Goal: Check status: Check status

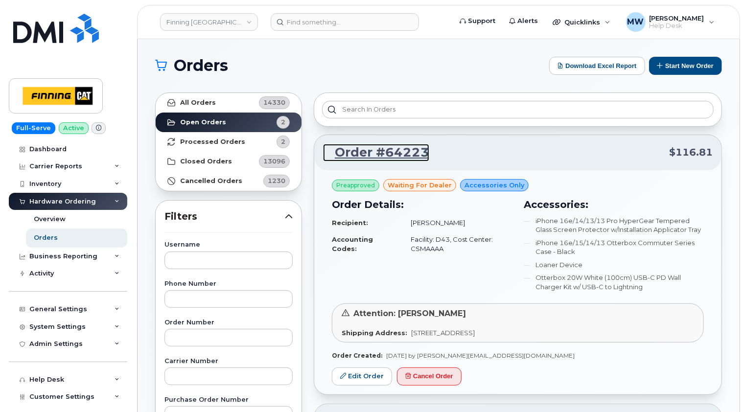
click at [397, 155] on link "Order #64223" at bounding box center [376, 153] width 106 height 18
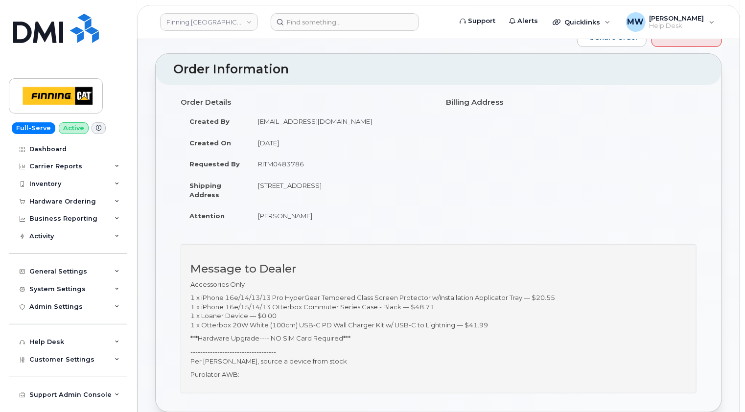
scroll to position [98, 0]
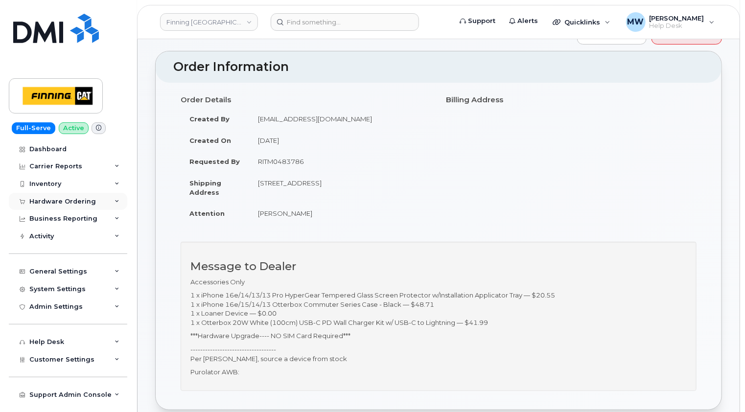
click at [58, 201] on div "Hardware Ordering" at bounding box center [62, 202] width 67 height 8
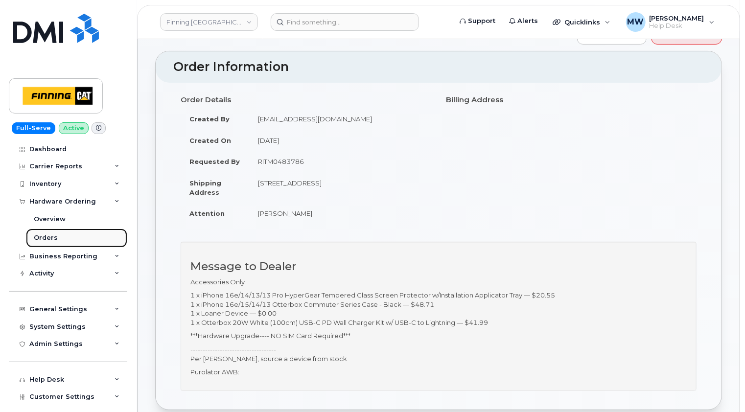
click at [47, 234] on div "Orders" at bounding box center [46, 237] width 24 height 9
